Goal: Information Seeking & Learning: Learn about a topic

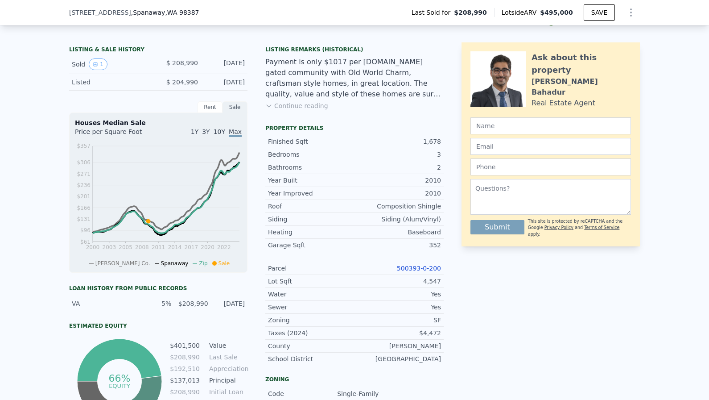
scroll to position [223, 0]
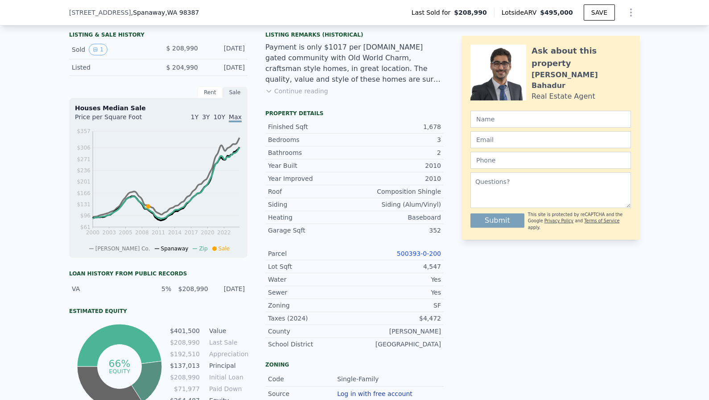
click at [418, 252] on link "500393-0-200" at bounding box center [419, 253] width 44 height 7
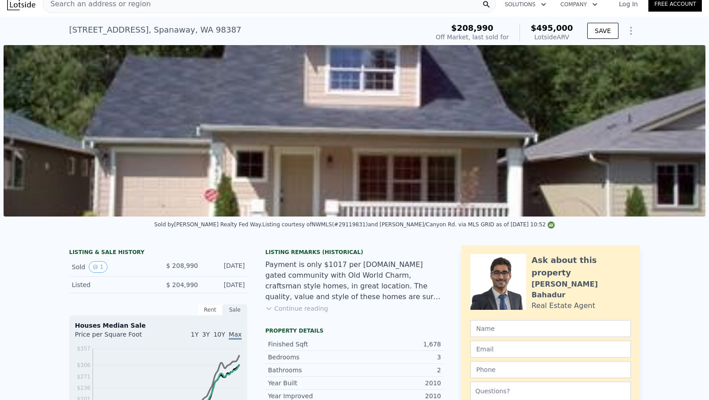
scroll to position [9, 0]
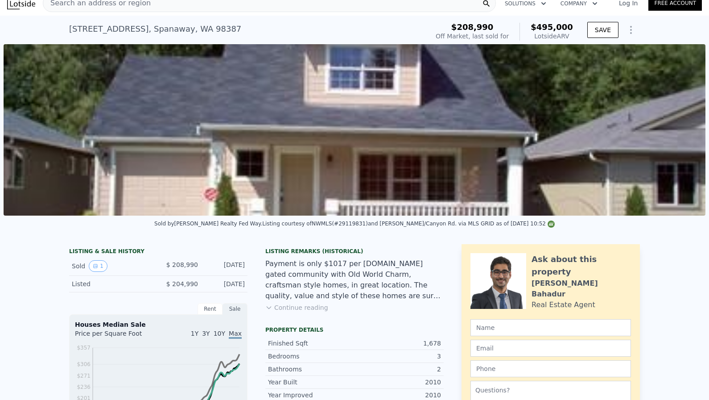
click at [290, 310] on button "Continue reading" at bounding box center [296, 307] width 63 height 9
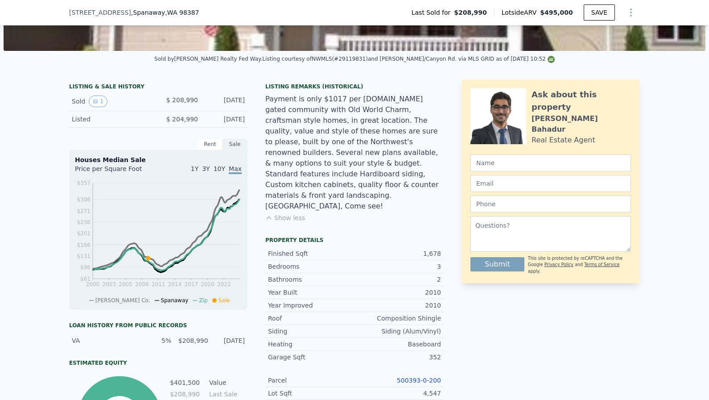
scroll to position [165, 0]
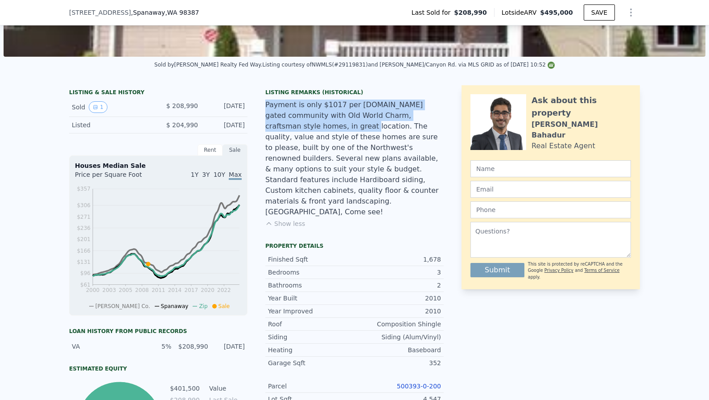
drag, startPoint x: 330, startPoint y: 122, endPoint x: 303, endPoint y: 97, distance: 36.9
click at [303, 97] on div "Listing Remarks (Historical) Payment is only $1017 per [DOMAIN_NAME] gated comm…" at bounding box center [354, 164] width 178 height 150
click at [310, 128] on div "Payment is only $1017 per [DOMAIN_NAME] gated community with Old World Charm, c…" at bounding box center [354, 158] width 178 height 118
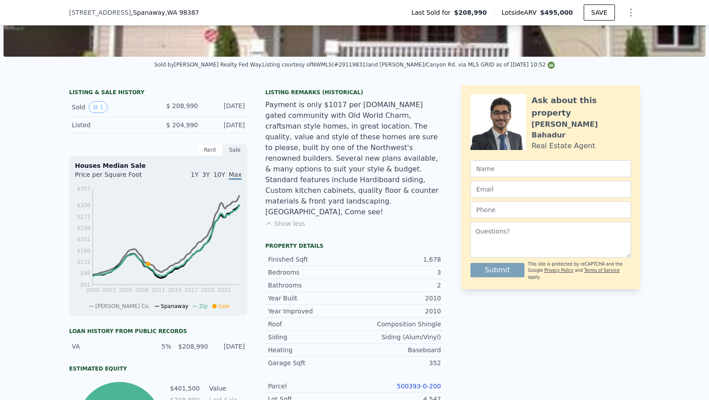
drag, startPoint x: 347, startPoint y: 124, endPoint x: 410, endPoint y: 208, distance: 104.5
click at [411, 208] on div "Listing Remarks (Historical) Payment is only $1017 per [DOMAIN_NAME] gated comm…" at bounding box center [354, 164] width 178 height 150
click at [385, 197] on div "Listing Remarks (Historical) Payment is only $1017 per [DOMAIN_NAME] gated comm…" at bounding box center [354, 164] width 178 height 150
click at [349, 65] on div "Listing courtesy of NWMLS (#29119831) and [PERSON_NAME]/[GEOGRAPHIC_DATA]. via …" at bounding box center [408, 65] width 293 height 6
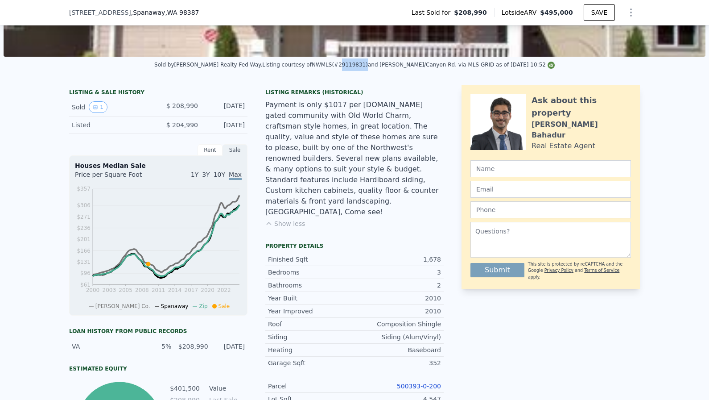
copy div "29119831"
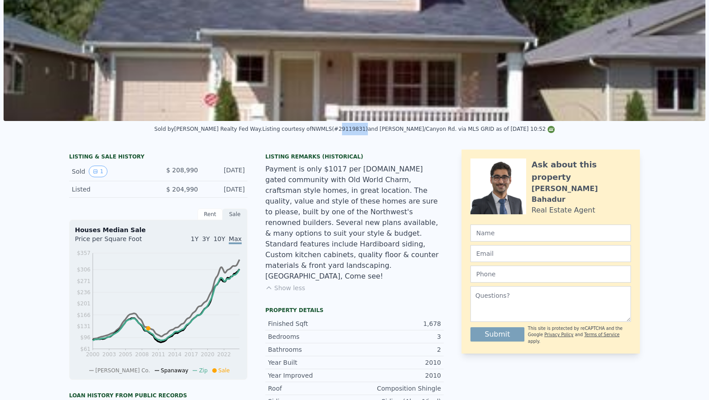
scroll to position [0, 0]
